Goal: Task Accomplishment & Management: Manage account settings

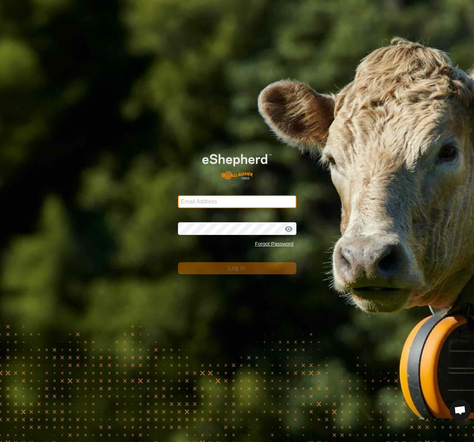
click at [196, 203] on input "Email Address" at bounding box center [237, 201] width 119 height 13
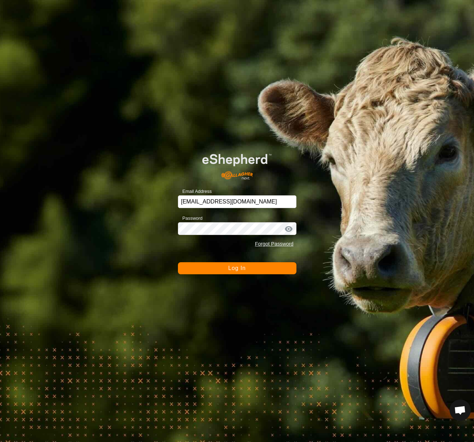
click at [221, 266] on button "Log In" at bounding box center [237, 268] width 119 height 12
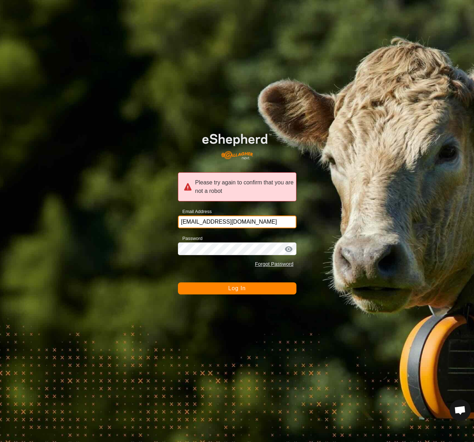
click at [257, 222] on input "[EMAIL_ADDRESS][DOMAIN_NAME]" at bounding box center [237, 222] width 119 height 13
drag, startPoint x: 253, startPoint y: 222, endPoint x: 167, endPoint y: 222, distance: 85.3
click at [167, 222] on div "Please try again to confirm that you are not a robot Email Address [EMAIL_ADDRE…" at bounding box center [237, 221] width 474 height 442
type input "[EMAIL_ADDRESS][DOMAIN_NAME]"
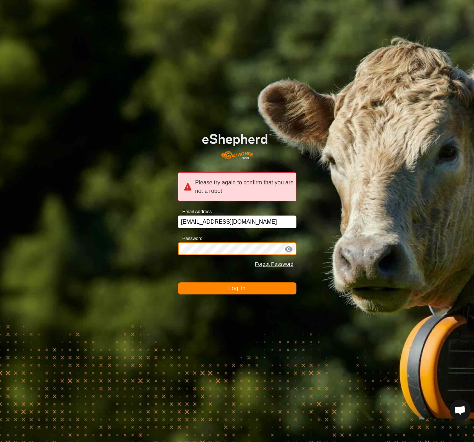
click at [150, 249] on div "Please try again to confirm that you are not a robot Email Address [EMAIL_ADDRE…" at bounding box center [237, 221] width 474 height 442
click at [233, 288] on span "Log In" at bounding box center [236, 288] width 17 height 6
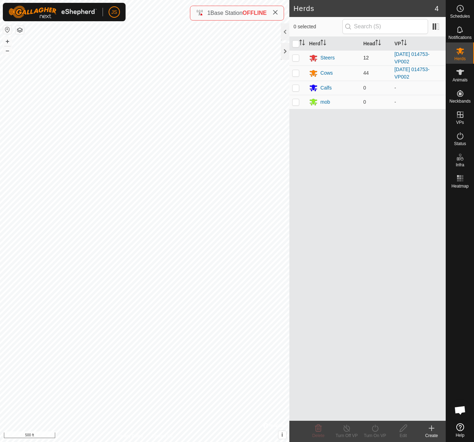
click at [293, 56] on p-checkbox at bounding box center [295, 58] width 7 height 6
checkbox input "true"
click at [296, 72] on p-checkbox at bounding box center [295, 73] width 7 height 6
checkbox input "true"
click at [459, 135] on icon at bounding box center [460, 136] width 8 height 8
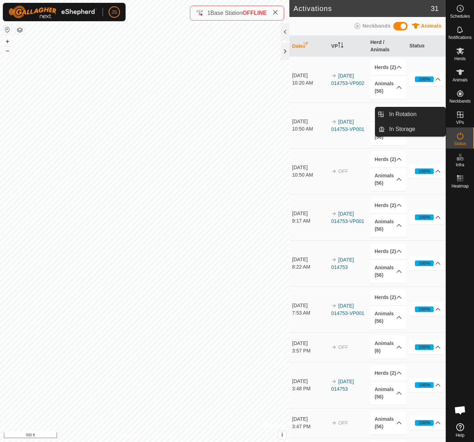
click at [461, 112] on icon at bounding box center [460, 115] width 6 height 6
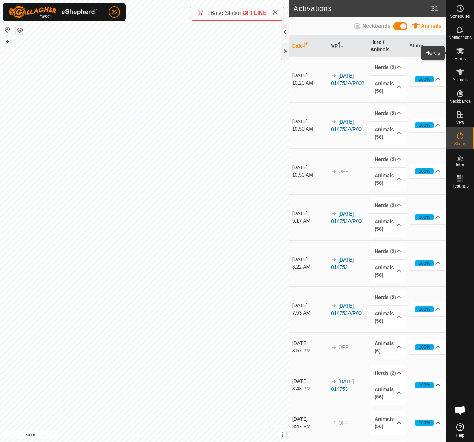
click at [461, 51] on icon at bounding box center [461, 51] width 8 height 7
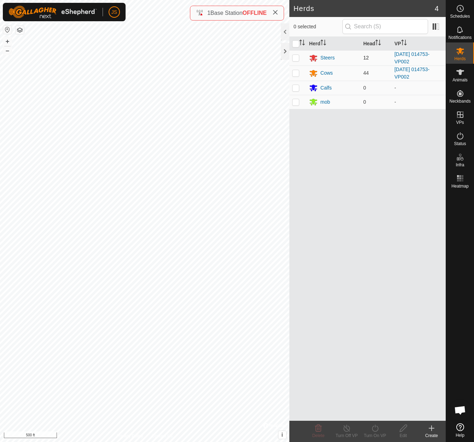
click at [296, 56] on p-checkbox at bounding box center [295, 58] width 7 height 6
checkbox input "true"
click at [295, 70] on td at bounding box center [298, 72] width 17 height 15
checkbox input "true"
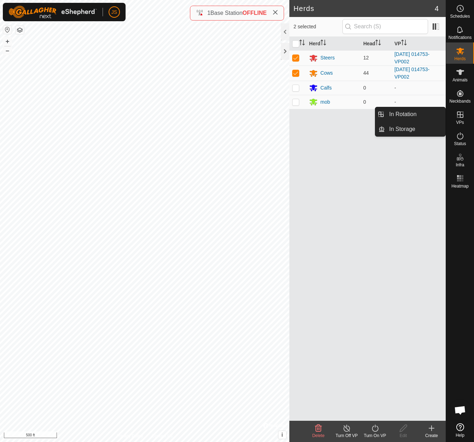
click at [461, 115] on icon at bounding box center [460, 115] width 6 height 6
click at [347, 426] on icon at bounding box center [347, 428] width 6 height 7
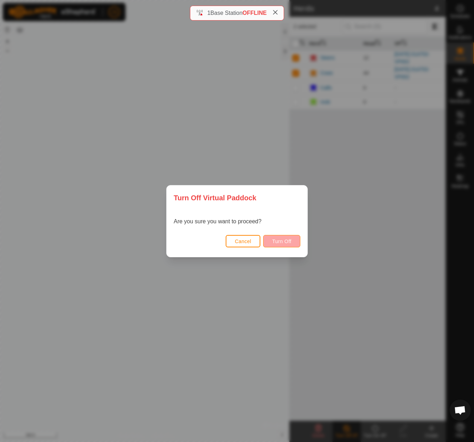
click at [275, 239] on span "Turn Off" at bounding box center [281, 242] width 19 height 6
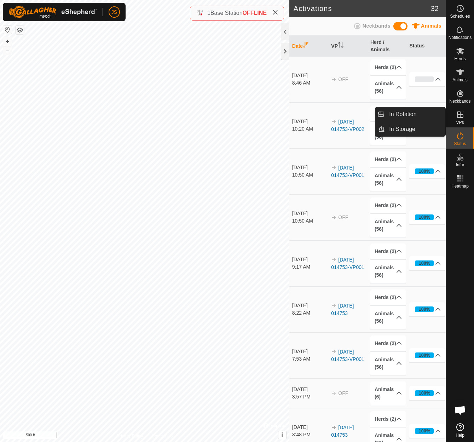
click at [461, 113] on icon at bounding box center [460, 115] width 6 height 6
click at [460, 115] on icon at bounding box center [460, 115] width 6 height 6
click at [462, 137] on icon at bounding box center [460, 136] width 8 height 8
click at [460, 114] on icon at bounding box center [460, 114] width 8 height 8
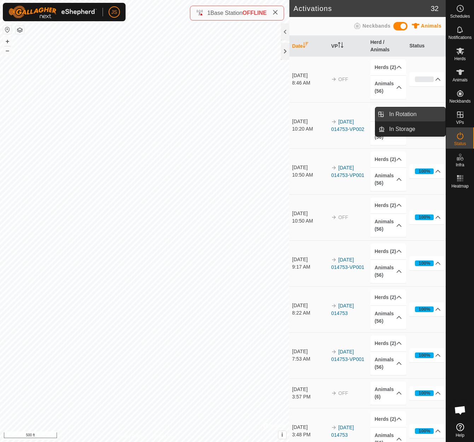
click at [418, 113] on link "In Rotation" at bounding box center [415, 114] width 61 height 14
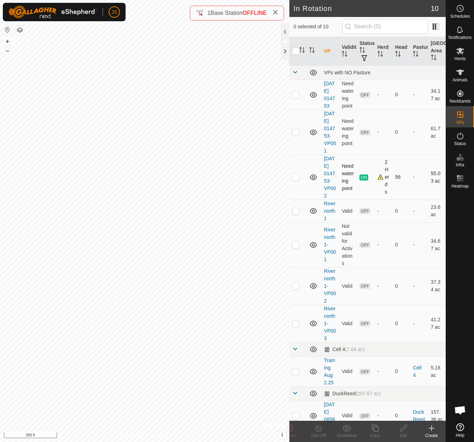
click at [296, 180] on p-checkbox at bounding box center [295, 177] width 7 height 6
checkbox input "true"
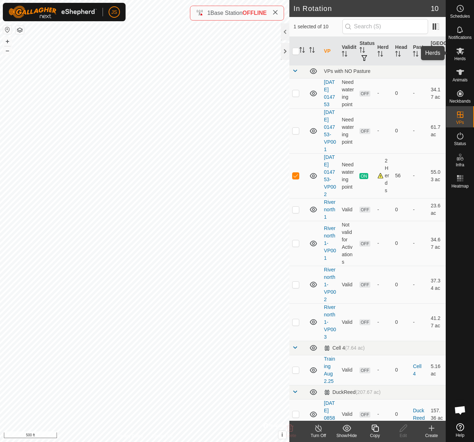
click at [461, 51] on icon at bounding box center [461, 51] width 8 height 7
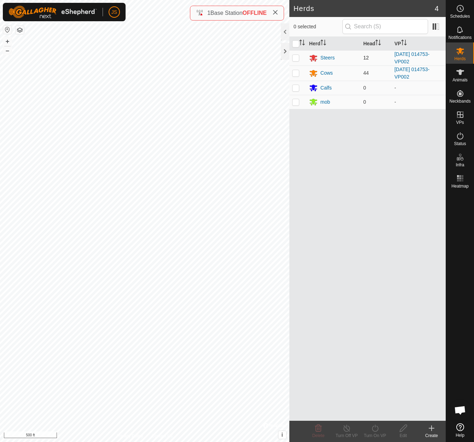
click at [296, 55] on p-checkbox at bounding box center [295, 58] width 7 height 6
checkbox input "true"
drag, startPoint x: 296, startPoint y: 72, endPoint x: 331, endPoint y: 76, distance: 35.4
click at [296, 72] on p-checkbox at bounding box center [295, 73] width 7 height 6
checkbox input "true"
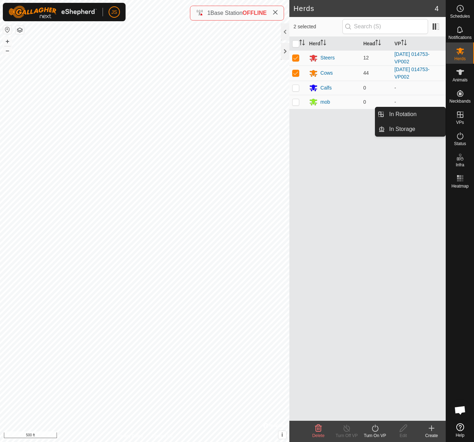
click at [461, 113] on icon at bounding box center [460, 114] width 8 height 8
click at [404, 114] on link "In Rotation" at bounding box center [415, 114] width 61 height 14
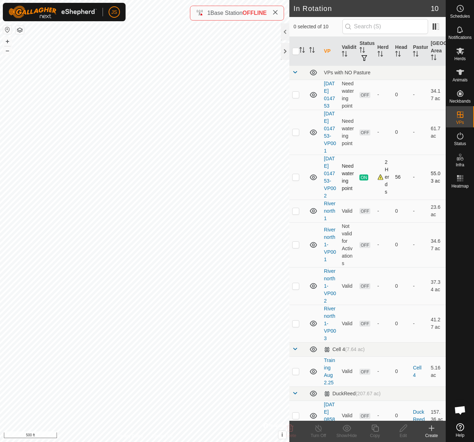
click at [294, 180] on p-checkbox at bounding box center [295, 177] width 7 height 6
checkbox input "true"
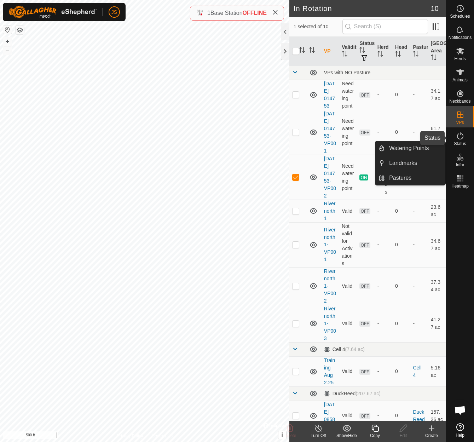
click at [461, 135] on icon at bounding box center [460, 136] width 8 height 8
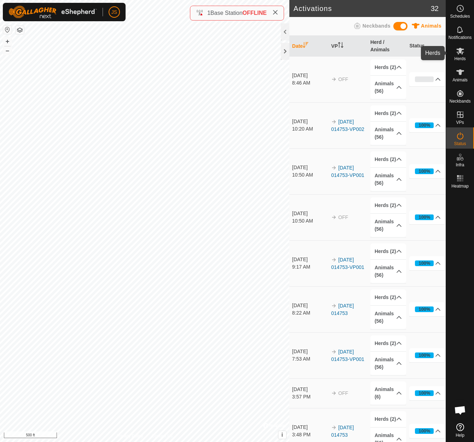
click at [459, 49] on icon at bounding box center [461, 51] width 8 height 7
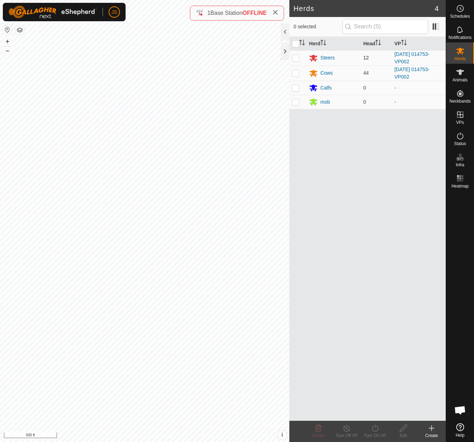
click at [296, 57] on p-checkbox at bounding box center [295, 58] width 7 height 6
checkbox input "true"
click at [295, 72] on p-checkbox at bounding box center [295, 73] width 7 height 6
checkbox input "true"
